Goal: Book appointment/travel/reservation

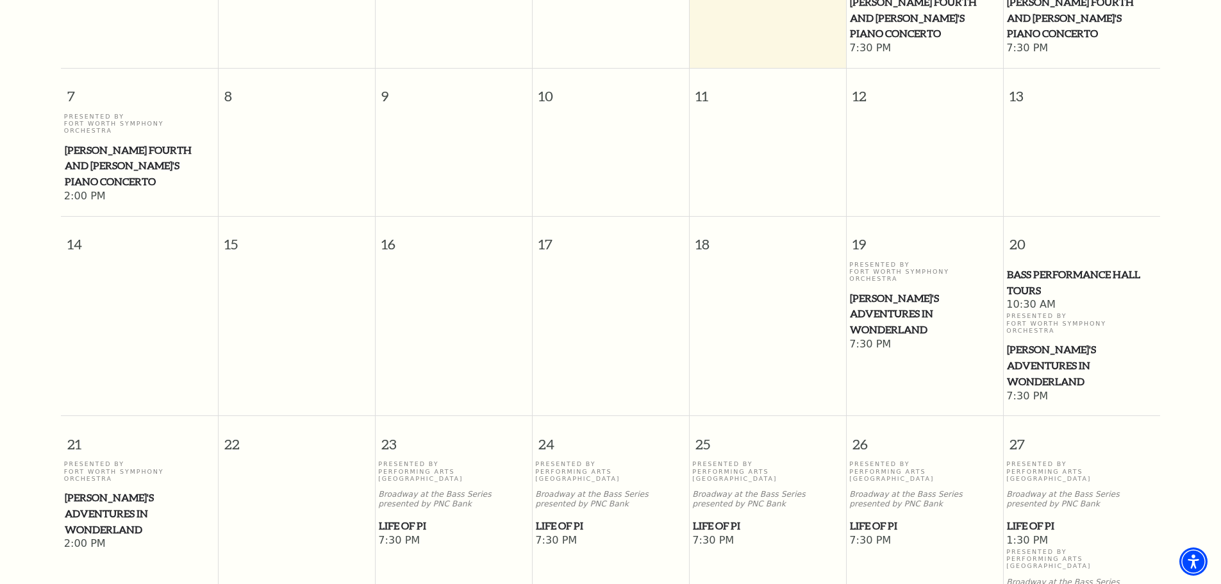
scroll to position [28, 0]
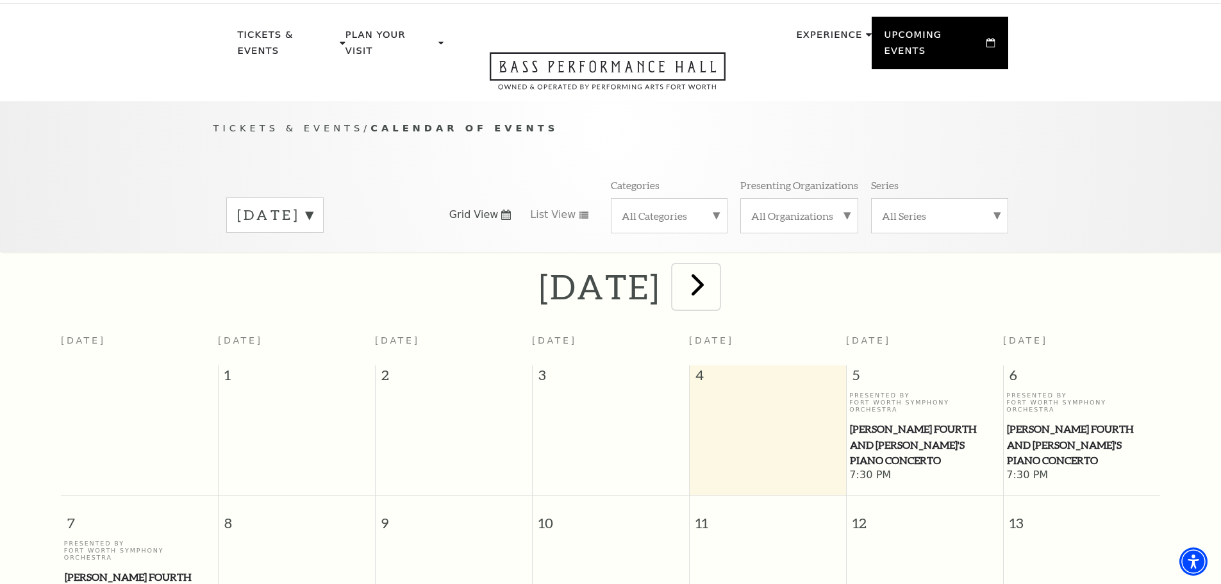
click at [716, 268] on span "next" at bounding box center [697, 284] width 37 height 37
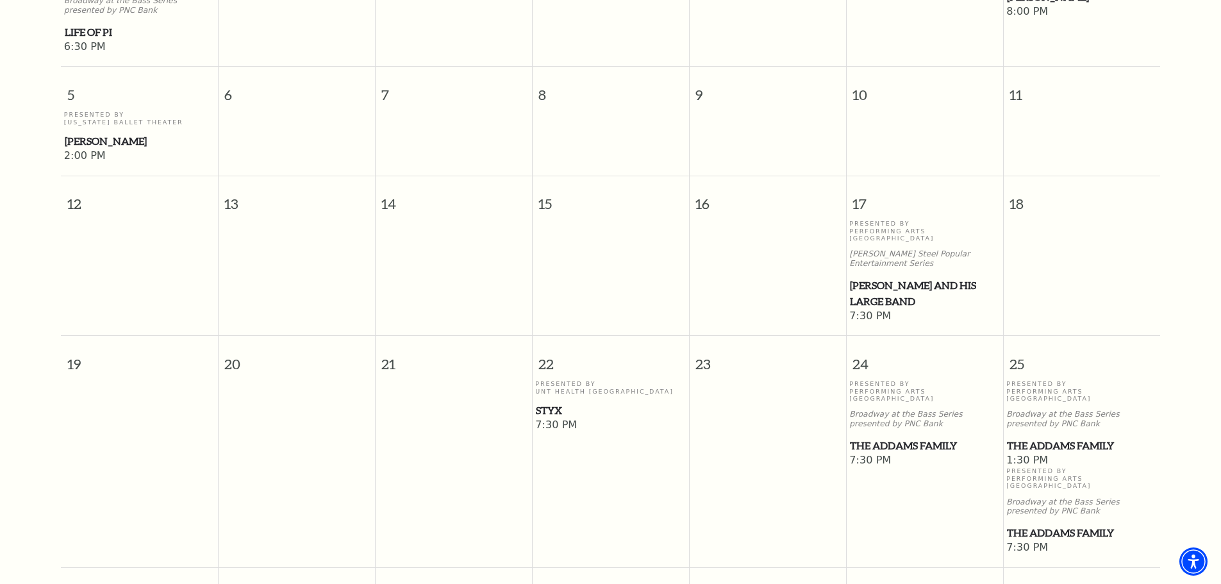
scroll to position [711, 0]
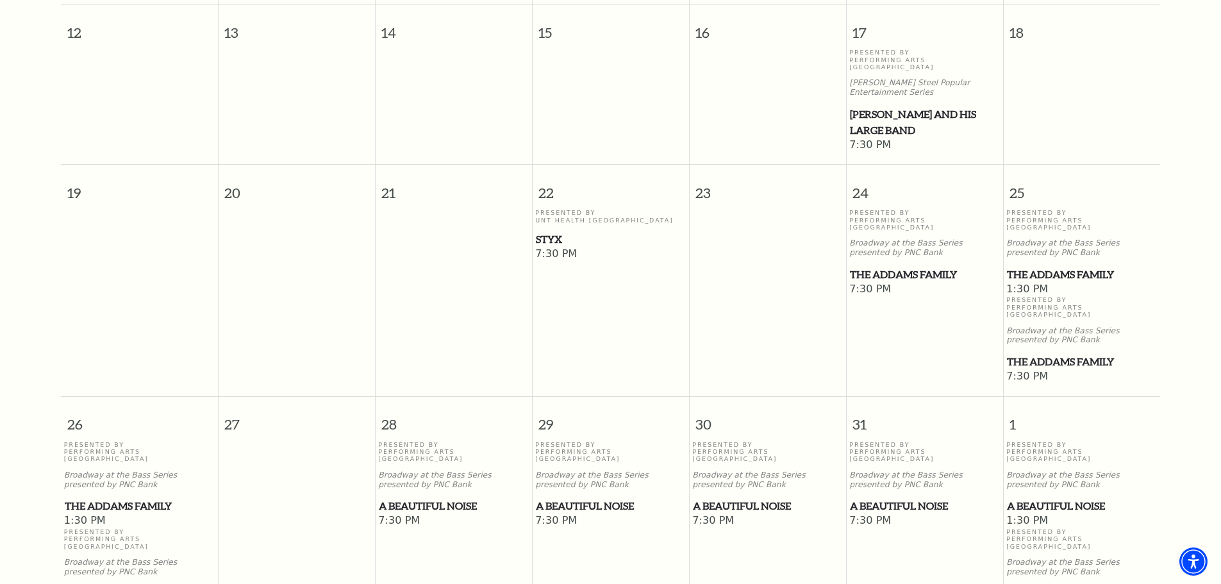
click at [1040, 267] on span "The Addams Family" at bounding box center [1081, 275] width 149 height 16
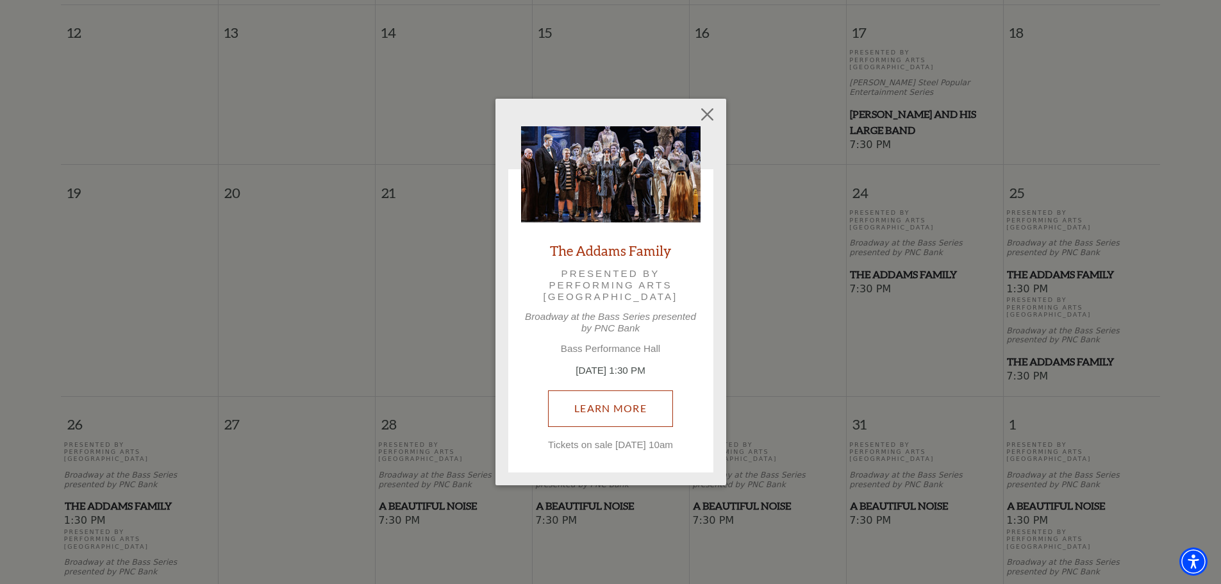
click at [646, 402] on link "Learn More" at bounding box center [610, 408] width 125 height 36
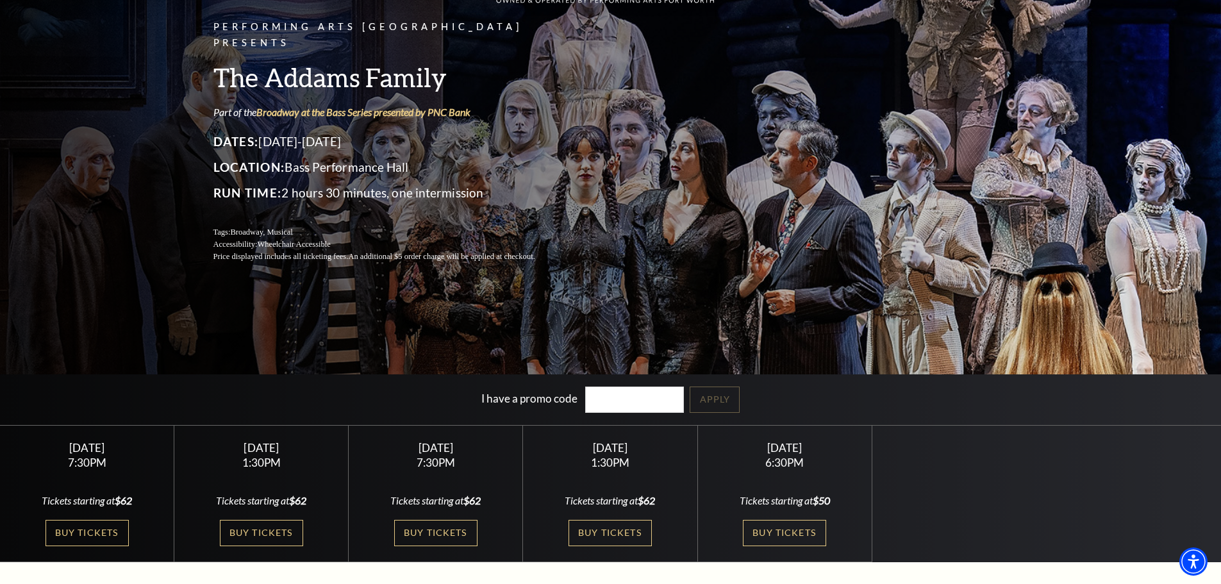
scroll to position [256, 0]
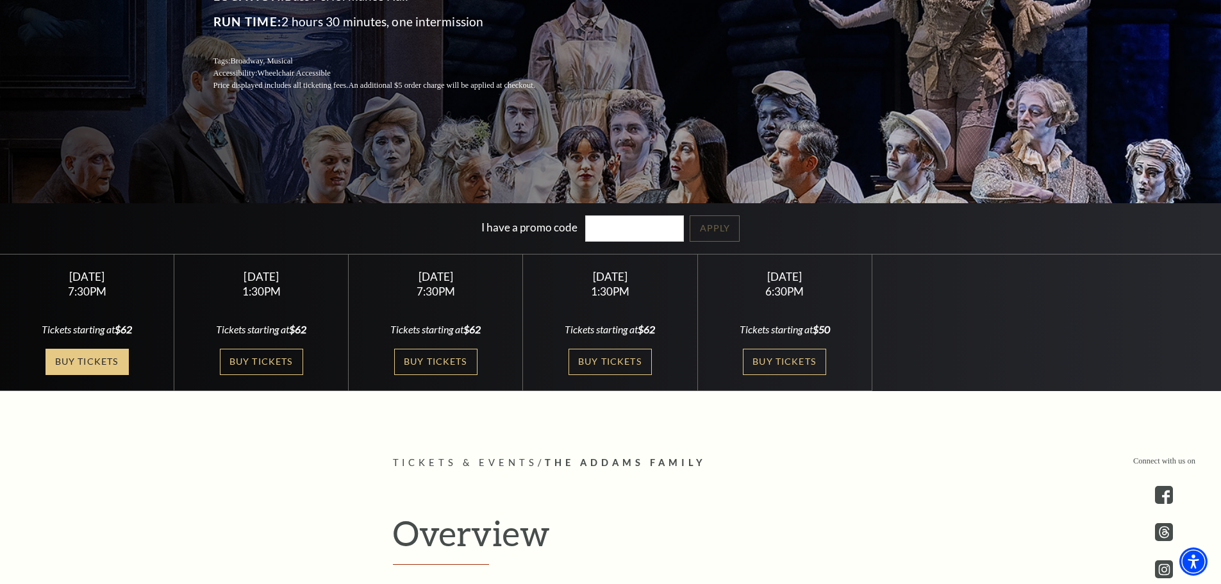
click at [81, 363] on link "Buy Tickets" at bounding box center [87, 362] width 83 height 26
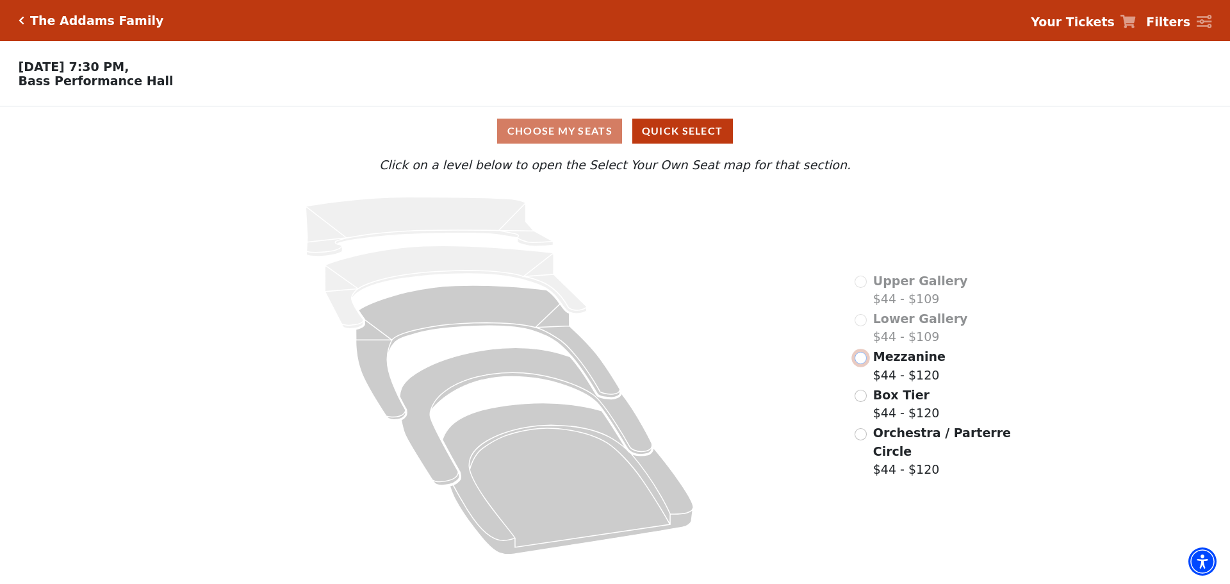
click at [861, 364] on input "Mezzanine$44 - $120\a" at bounding box center [861, 358] width 12 height 12
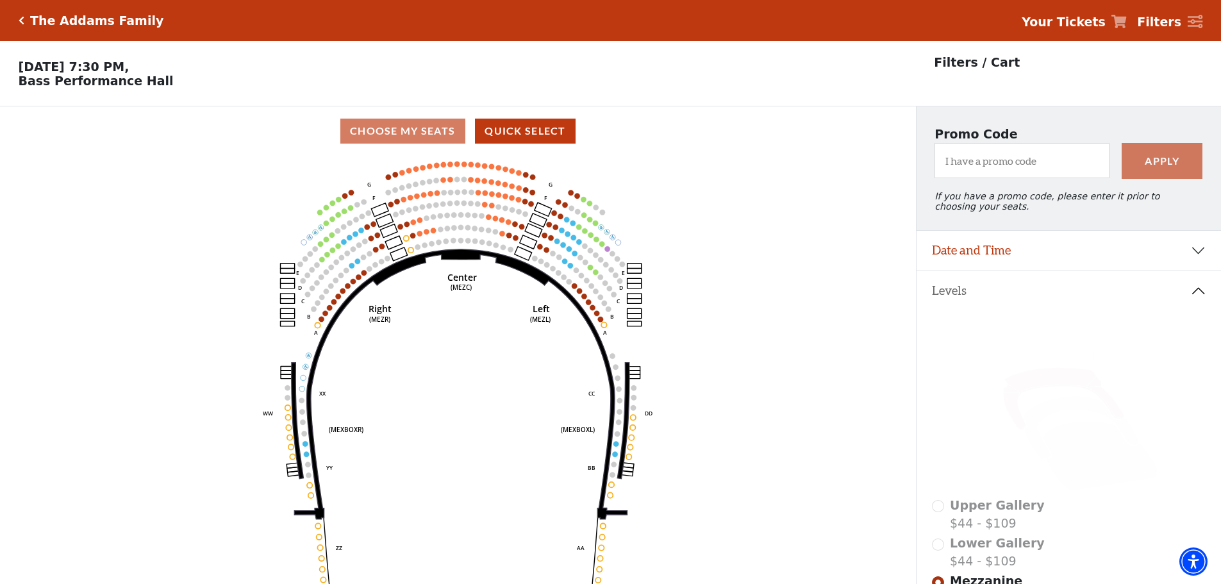
click at [20, 22] on icon "Click here to go back to filters" at bounding box center [22, 20] width 6 height 9
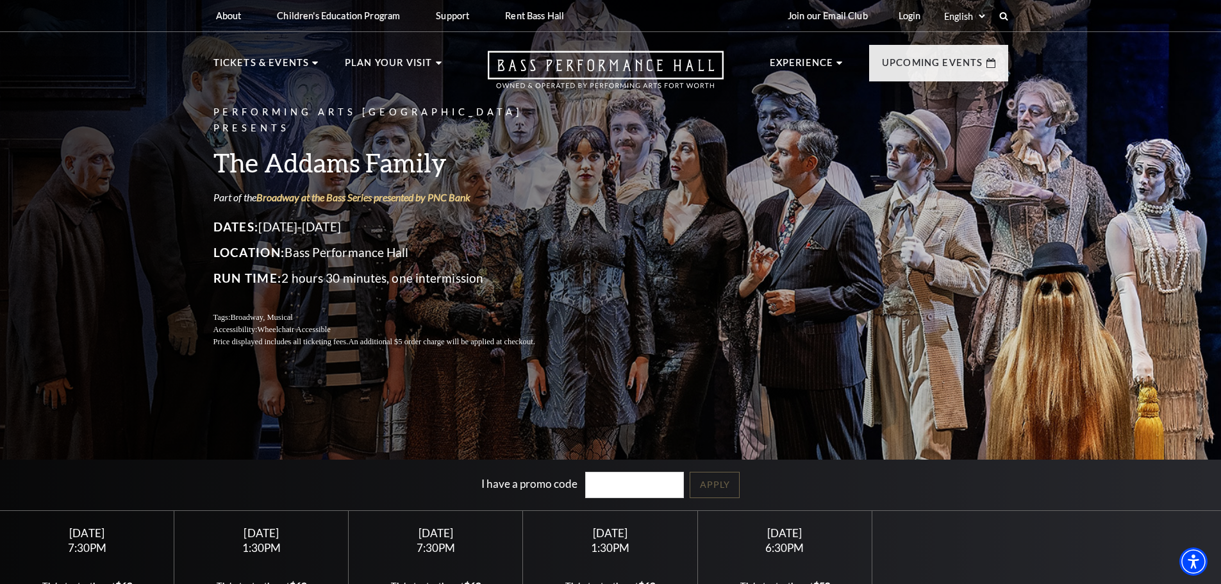
click at [20, 21] on div "About Performing Arts Fort Worth Bass Performance Hall Maddox Muse Center Resid…" at bounding box center [610, 16] width 1221 height 32
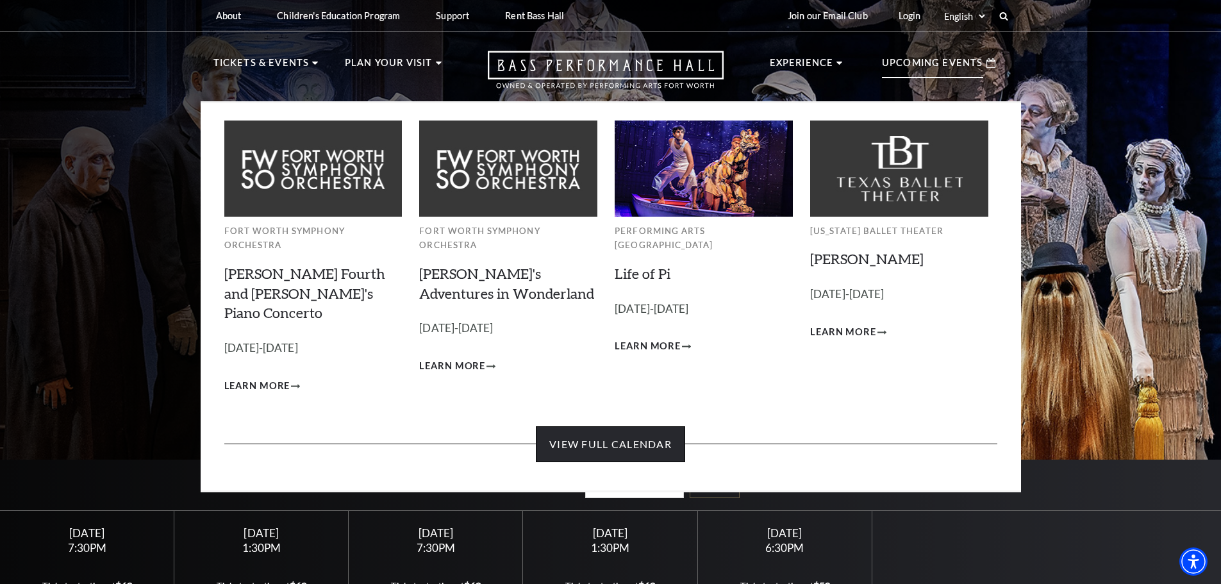
click at [616, 426] on link "View Full Calendar" at bounding box center [610, 444] width 149 height 36
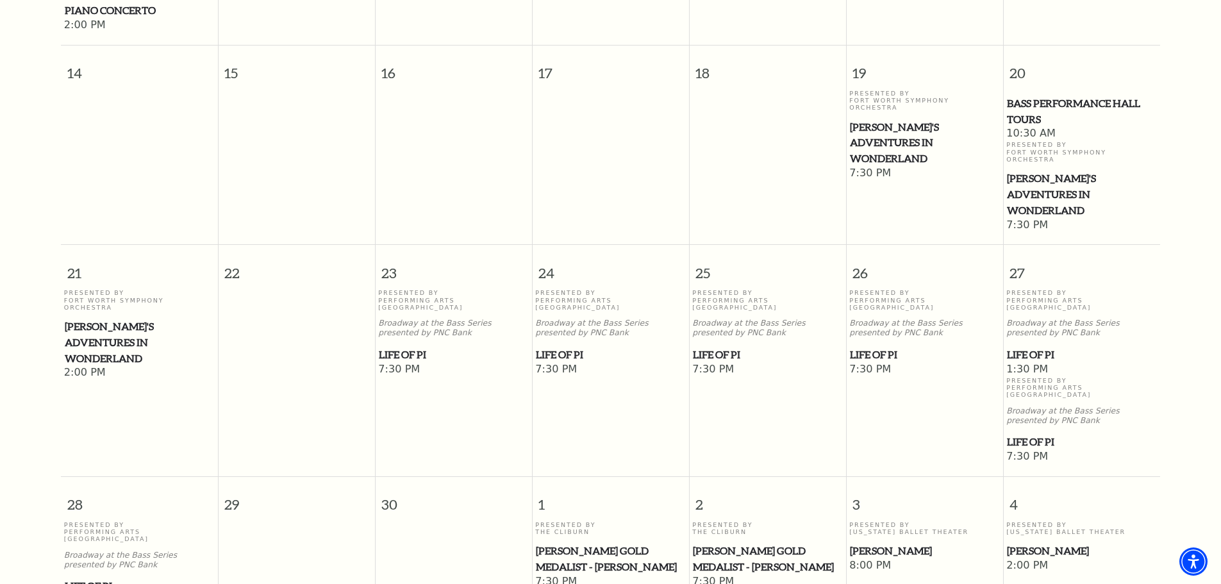
scroll to position [1054, 0]
